Goal: Task Accomplishment & Management: Manage account settings

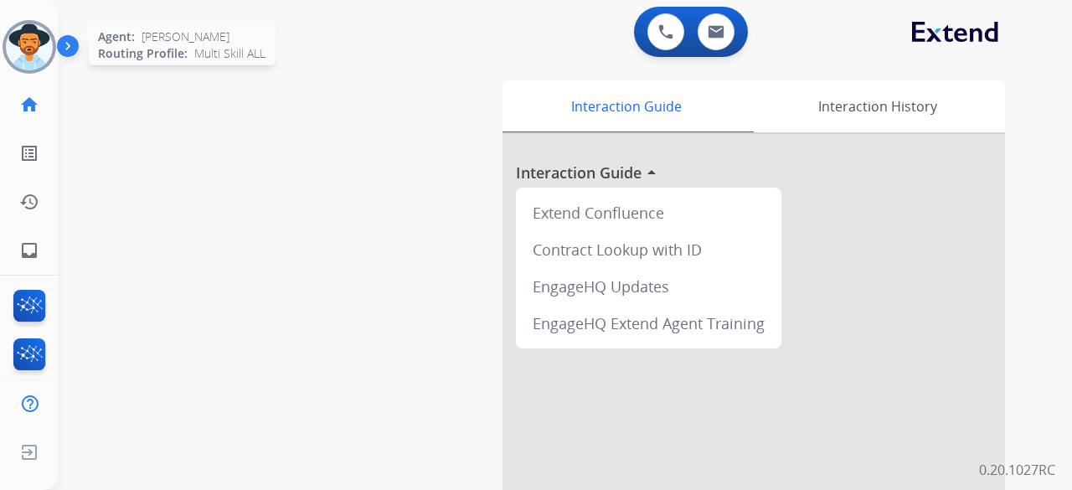
click at [45, 44] on img at bounding box center [29, 46] width 47 height 47
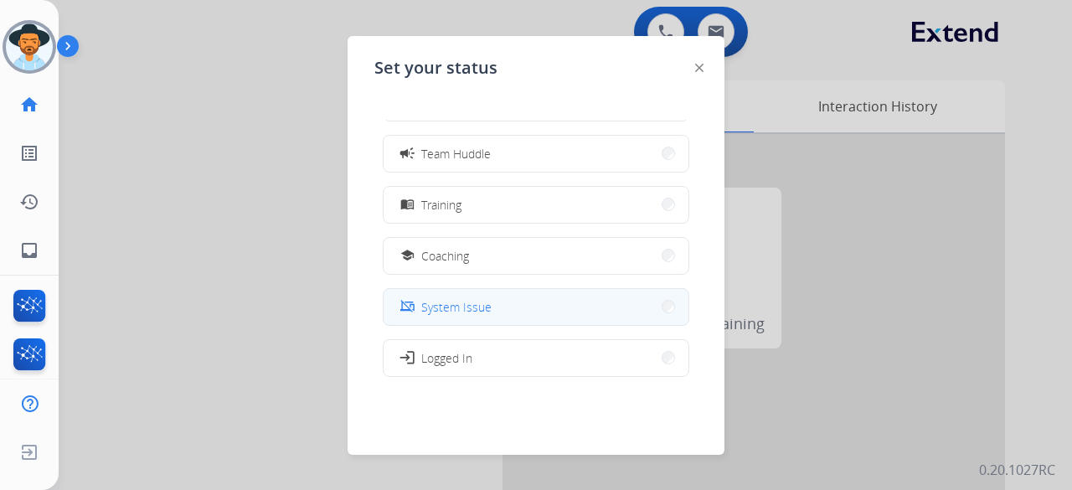
scroll to position [265, 0]
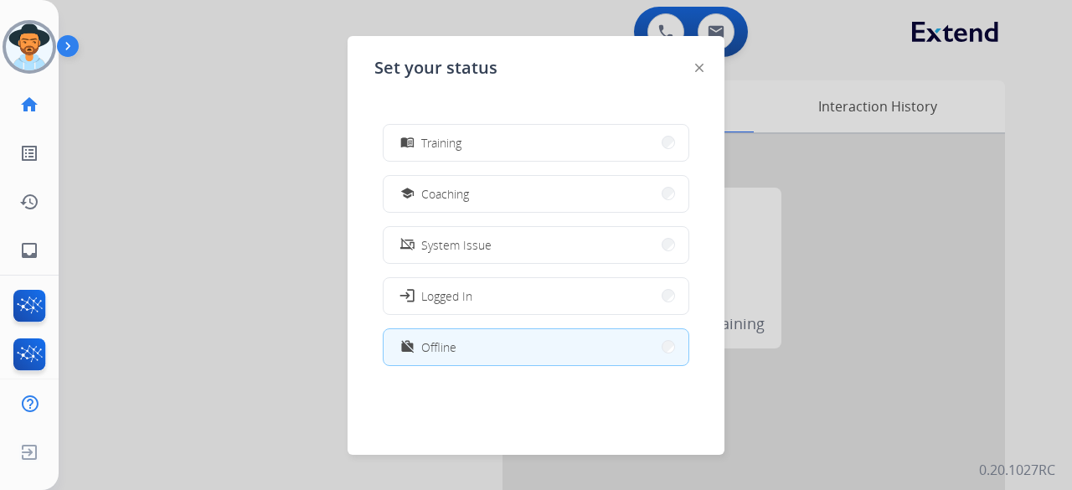
click at [540, 345] on button "work_off Offline" at bounding box center [536, 347] width 305 height 36
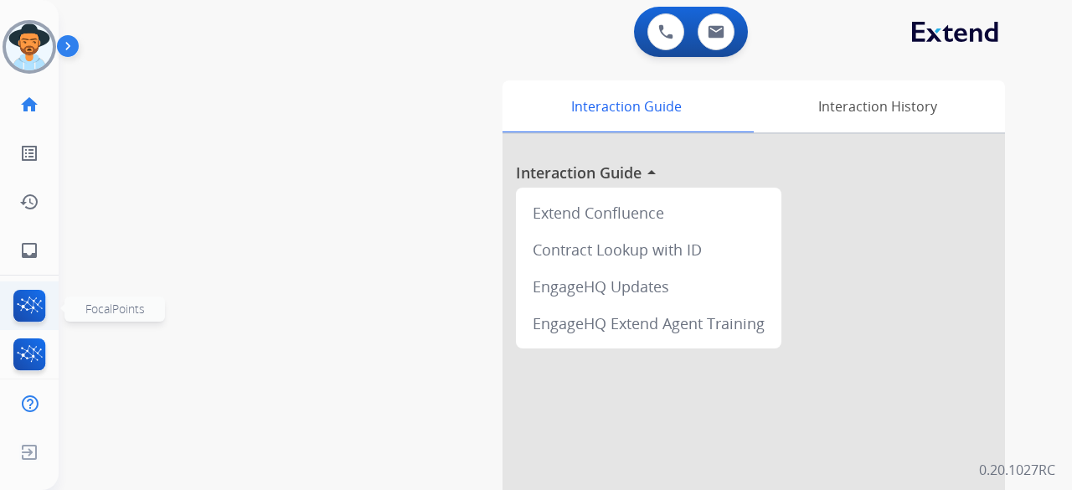
click at [33, 303] on img at bounding box center [29, 309] width 39 height 39
